Goal: Task Accomplishment & Management: Use online tool/utility

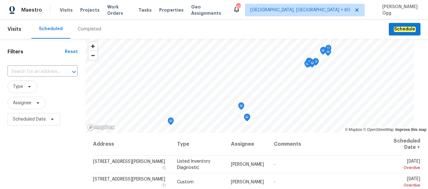
click at [85, 28] on div "Completed" at bounding box center [89, 29] width 23 height 6
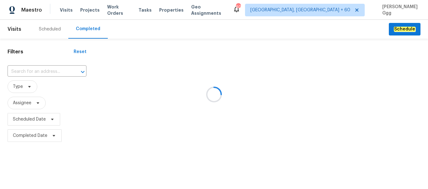
click at [18, 65] on div at bounding box center [214, 94] width 428 height 189
click at [19, 68] on div at bounding box center [214, 94] width 428 height 189
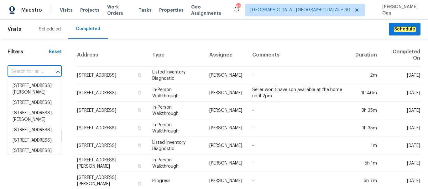
click at [17, 70] on input "text" at bounding box center [26, 72] width 37 height 10
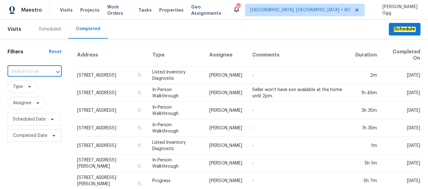
paste input "[STREET_ADDRESS][PERSON_NAME]"
type input "[STREET_ADDRESS][PERSON_NAME]"
click at [26, 94] on li "[STREET_ADDRESS][PERSON_NAME]" at bounding box center [34, 88] width 53 height 17
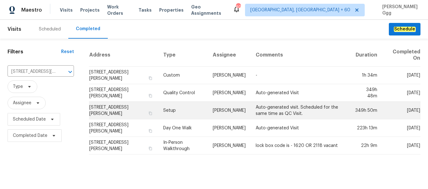
click at [166, 110] on td "Setup" at bounding box center [182, 110] width 49 height 18
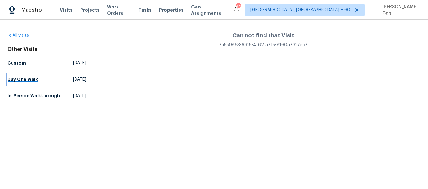
click at [18, 80] on h5 "Day One Walk" at bounding box center [23, 79] width 30 height 6
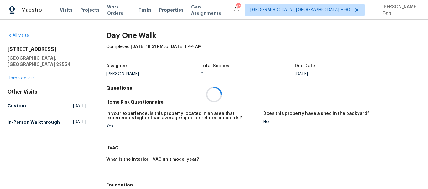
click at [15, 72] on div at bounding box center [214, 94] width 428 height 189
click at [15, 76] on link "Home details" at bounding box center [21, 78] width 27 height 4
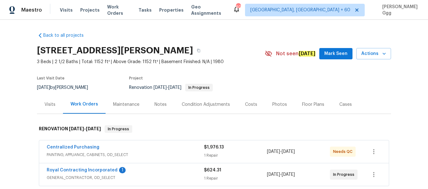
click at [273, 105] on div "Photos" at bounding box center [279, 104] width 15 height 6
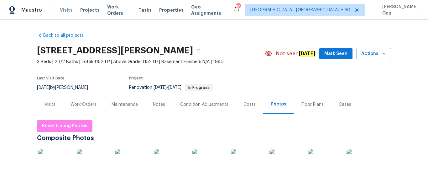
click at [62, 11] on span "Visits" at bounding box center [66, 10] width 13 height 6
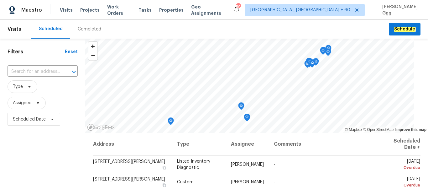
click at [85, 24] on div "Completed" at bounding box center [89, 29] width 39 height 19
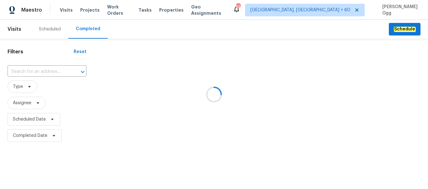
click at [24, 72] on div at bounding box center [214, 94] width 428 height 189
click at [18, 71] on div at bounding box center [214, 94] width 428 height 189
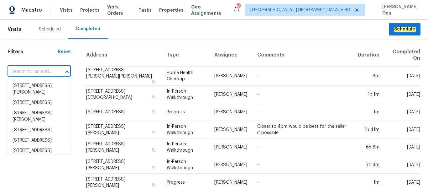
click at [16, 67] on input "text" at bounding box center [31, 72] width 46 height 10
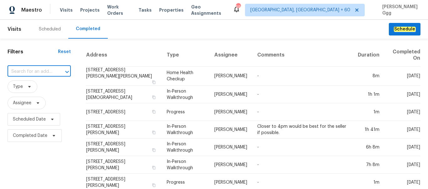
paste input "[STREET_ADDRESS][PERSON_NAME]"
type input "[STREET_ADDRESS][PERSON_NAME]"
click at [31, 88] on li "[STREET_ADDRESS][PERSON_NAME]" at bounding box center [39, 88] width 63 height 17
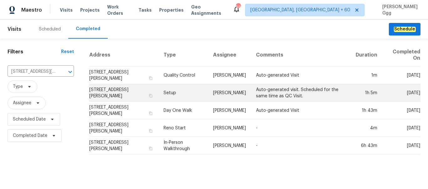
click at [166, 92] on td "Setup" at bounding box center [183, 93] width 50 height 18
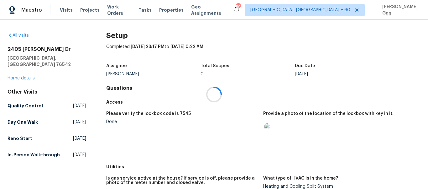
click at [21, 72] on div at bounding box center [214, 94] width 428 height 189
click at [21, 76] on link "Home details" at bounding box center [21, 78] width 27 height 4
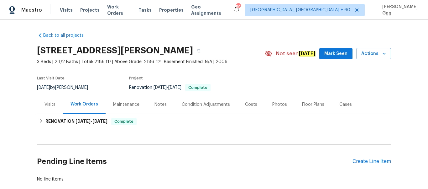
click at [272, 103] on div "Photos" at bounding box center [279, 104] width 15 height 6
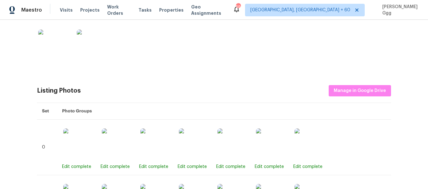
scroll to position [210, 0]
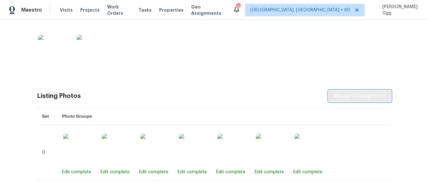
click at [352, 97] on span "Manage in Google Drive" at bounding box center [360, 96] width 52 height 8
